Goal: Navigation & Orientation: Find specific page/section

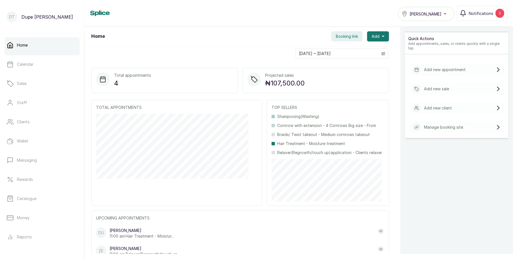
click at [437, 11] on div "[PERSON_NAME]" at bounding box center [426, 13] width 49 height 7
click at [436, 36] on span "[PERSON_NAME]" at bounding box center [430, 39] width 41 height 7
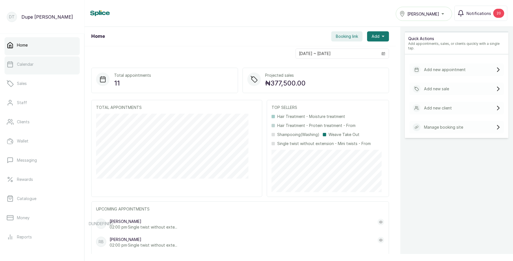
click at [39, 61] on link "Calendar" at bounding box center [42, 64] width 75 height 16
